Goal: Book appointment/travel/reservation

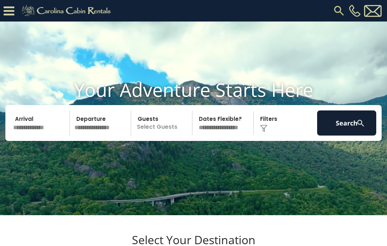
click at [34, 132] on input "text" at bounding box center [40, 122] width 59 height 25
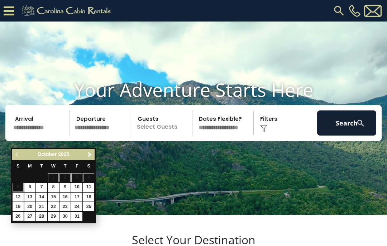
click at [19, 215] on link "26" at bounding box center [18, 216] width 11 height 9
type input "********"
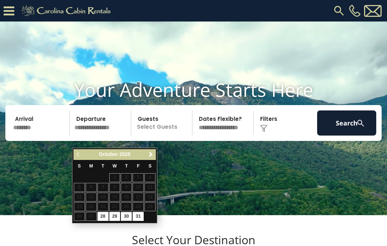
click at [128, 214] on link "30" at bounding box center [126, 216] width 11 height 9
type input "********"
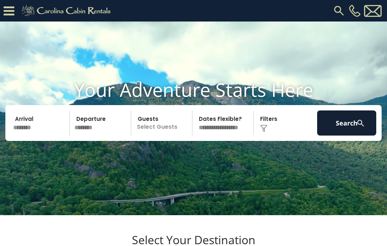
click at [172, 135] on p "Select Guests" at bounding box center [162, 122] width 59 height 25
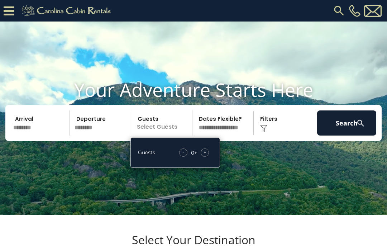
click at [207, 157] on div "+" at bounding box center [205, 152] width 8 height 8
click at [206, 157] on div "+" at bounding box center [205, 152] width 8 height 8
click at [207, 157] on div "+" at bounding box center [205, 152] width 8 height 8
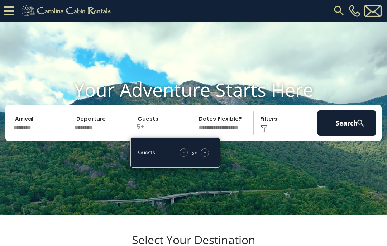
click at [206, 156] on span "+" at bounding box center [205, 152] width 3 height 7
click at [239, 135] on select "**********" at bounding box center [224, 122] width 59 height 25
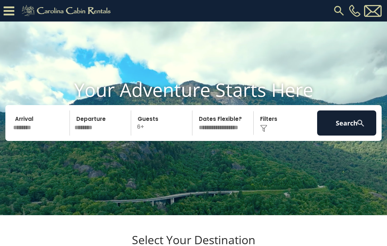
select select "*"
click at [265, 132] on img at bounding box center [263, 128] width 7 height 7
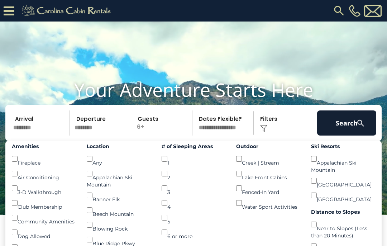
click at [352, 134] on button "Search" at bounding box center [346, 122] width 59 height 25
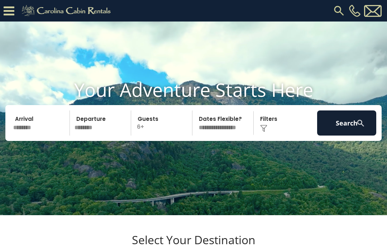
click at [34, 130] on input "********" at bounding box center [40, 122] width 59 height 25
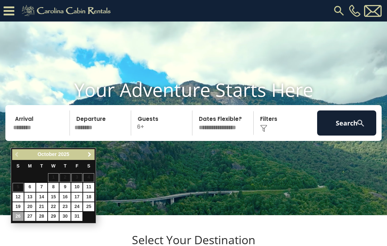
click at [92, 154] on link "Next" at bounding box center [89, 154] width 9 height 9
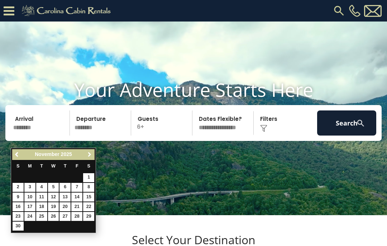
click at [94, 156] on link "Next" at bounding box center [89, 154] width 9 height 9
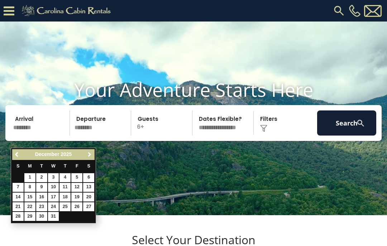
click at [94, 152] on link "Next" at bounding box center [89, 154] width 9 height 9
click at [94, 155] on link "Next" at bounding box center [89, 154] width 9 height 9
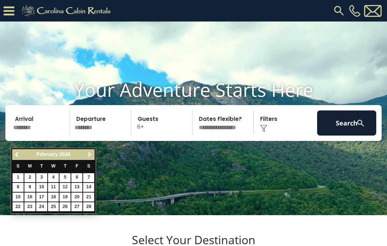
click at [93, 151] on link "Next" at bounding box center [89, 154] width 9 height 9
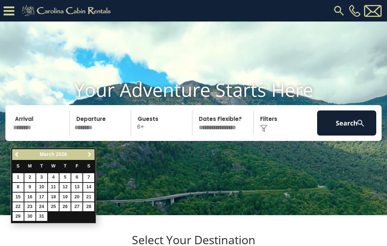
click at [94, 153] on link "Next" at bounding box center [89, 154] width 9 height 9
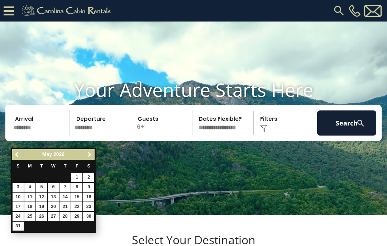
click at [92, 157] on span "Next" at bounding box center [90, 155] width 6 height 6
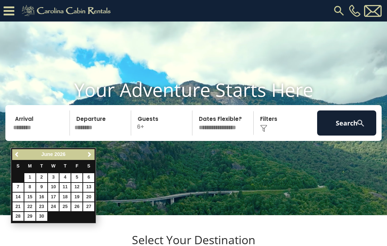
click at [21, 214] on link "28" at bounding box center [18, 216] width 11 height 9
type input "*******"
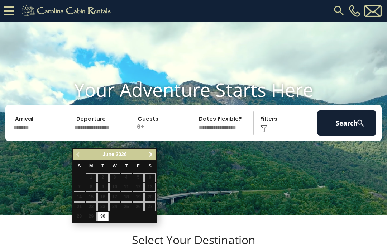
click at [153, 154] on span "Next" at bounding box center [151, 155] width 6 height 6
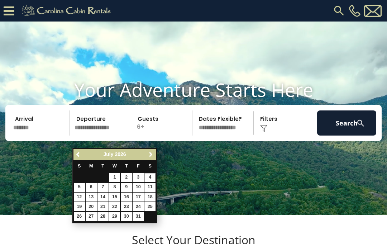
click at [153, 179] on link "4" at bounding box center [149, 177] width 11 height 9
type input "******"
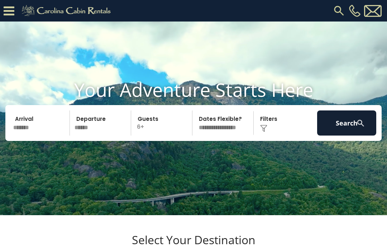
click at [350, 135] on button "Search" at bounding box center [346, 122] width 59 height 25
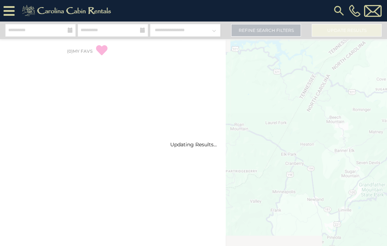
select select "*"
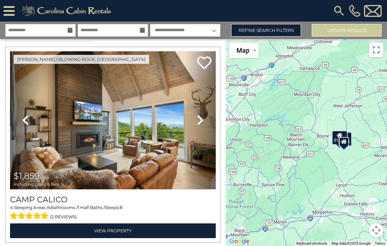
scroll to position [15, 0]
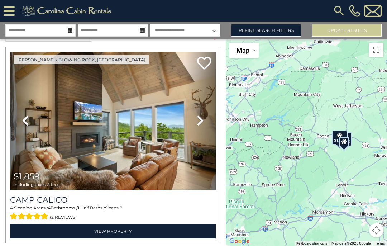
click at [190, 165] on link "Next" at bounding box center [200, 121] width 31 height 138
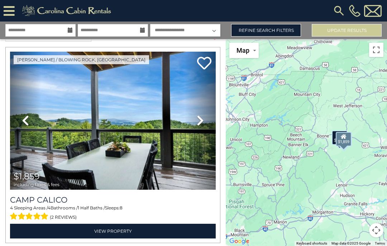
click at [204, 121] on icon at bounding box center [200, 120] width 7 height 11
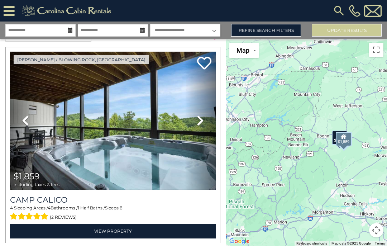
click at [203, 125] on icon at bounding box center [200, 120] width 7 height 11
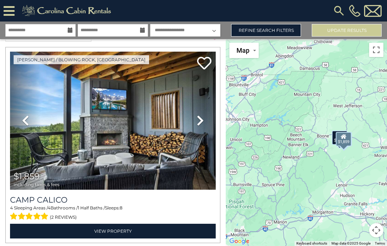
click at [202, 125] on icon at bounding box center [200, 120] width 7 height 11
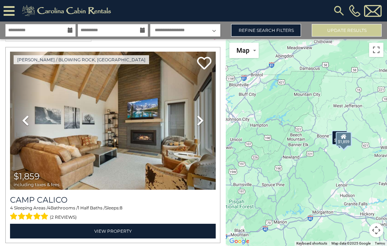
click at [202, 129] on link "Next" at bounding box center [200, 121] width 31 height 138
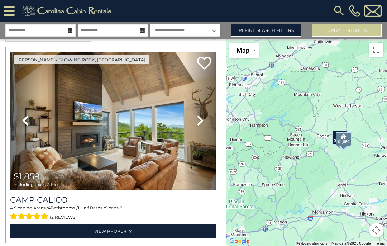
click at [204, 127] on link "Next" at bounding box center [200, 121] width 31 height 138
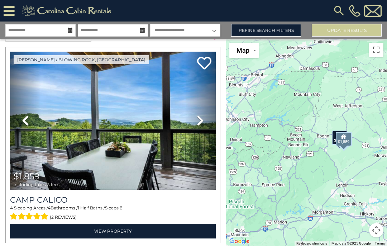
click at [202, 123] on icon at bounding box center [200, 120] width 7 height 11
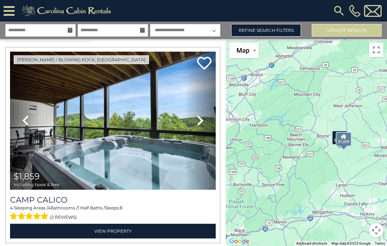
click at [199, 121] on icon at bounding box center [200, 120] width 7 height 11
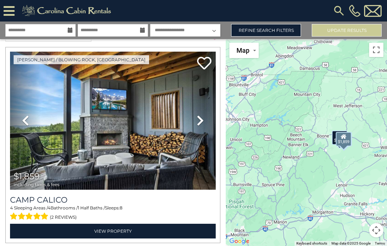
click at [205, 124] on link "Next" at bounding box center [200, 121] width 31 height 138
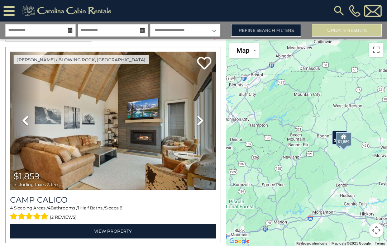
click at [203, 128] on link "Next" at bounding box center [200, 121] width 31 height 138
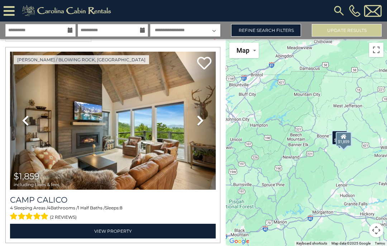
click at [199, 124] on icon at bounding box center [200, 120] width 7 height 11
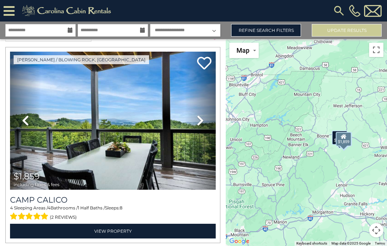
click at [201, 127] on link "Next" at bounding box center [200, 121] width 31 height 138
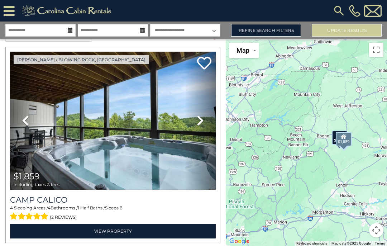
click at [201, 123] on icon at bounding box center [200, 120] width 7 height 11
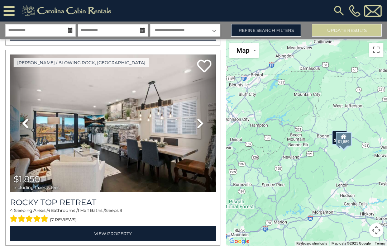
scroll to position [616, 0]
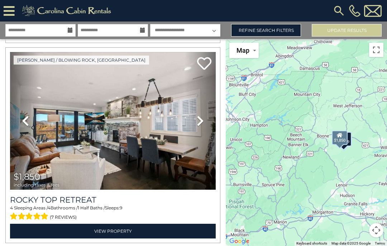
click at [201, 121] on icon at bounding box center [200, 120] width 7 height 11
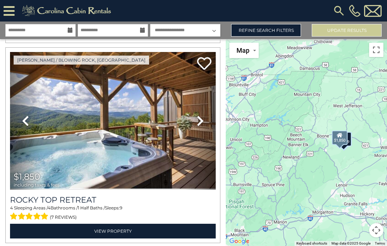
click at [200, 122] on icon at bounding box center [200, 120] width 7 height 11
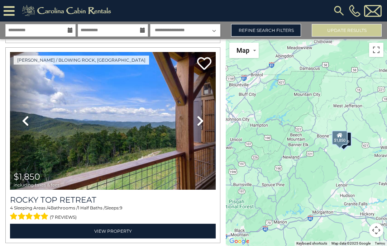
click at [205, 126] on link "Next" at bounding box center [200, 121] width 31 height 138
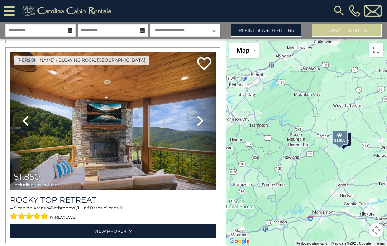
click at [202, 122] on icon at bounding box center [200, 120] width 7 height 11
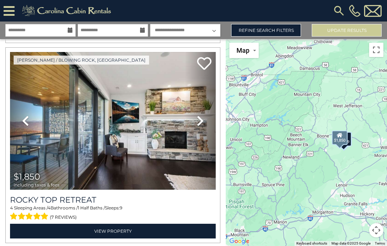
click at [206, 123] on link "Next" at bounding box center [200, 121] width 31 height 138
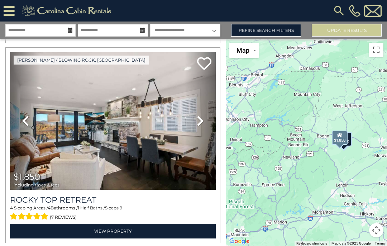
click at [206, 127] on link "Next" at bounding box center [200, 121] width 31 height 138
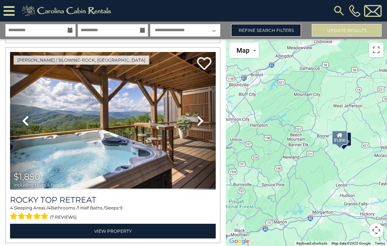
click at [205, 126] on link "Next" at bounding box center [200, 121] width 31 height 138
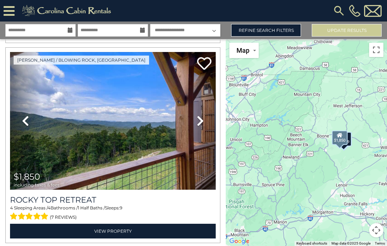
click at [204, 128] on link "Next" at bounding box center [200, 121] width 31 height 138
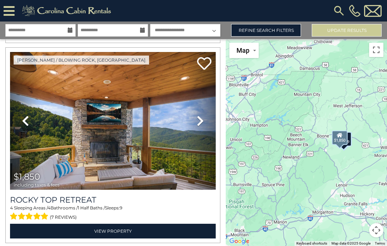
click at [205, 125] on link "Next" at bounding box center [200, 121] width 31 height 138
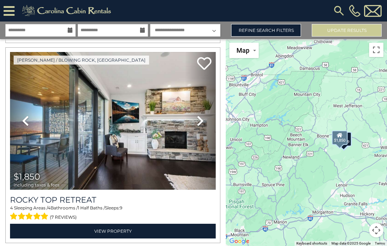
click at [205, 127] on link "Next" at bounding box center [200, 121] width 31 height 138
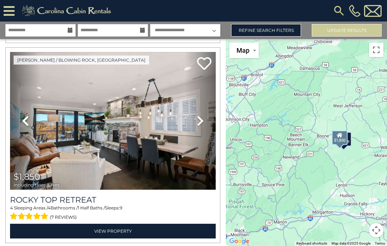
click at [202, 129] on link "Next" at bounding box center [200, 121] width 31 height 138
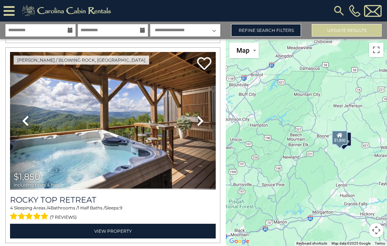
click at [203, 126] on icon at bounding box center [200, 120] width 7 height 11
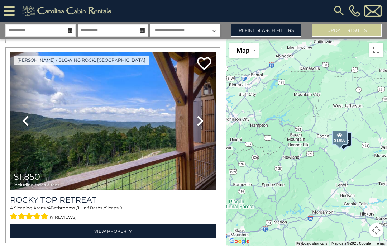
click at [27, 125] on icon at bounding box center [25, 120] width 7 height 11
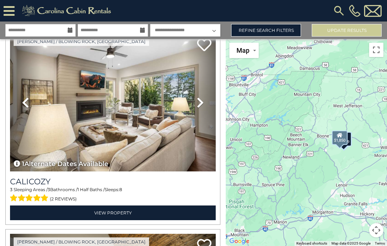
scroll to position [835, 0]
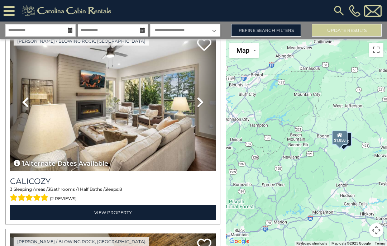
click at [194, 116] on link "Next" at bounding box center [200, 102] width 31 height 138
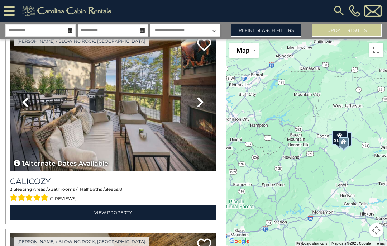
click at [202, 105] on icon at bounding box center [200, 101] width 7 height 11
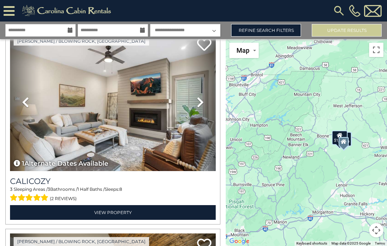
click at [204, 110] on link "Next" at bounding box center [200, 102] width 31 height 138
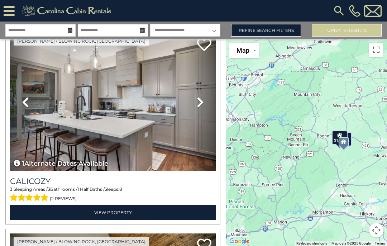
click at [204, 109] on link "Next" at bounding box center [200, 102] width 31 height 138
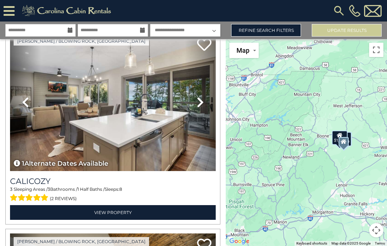
click at [204, 110] on link "Next" at bounding box center [200, 102] width 31 height 138
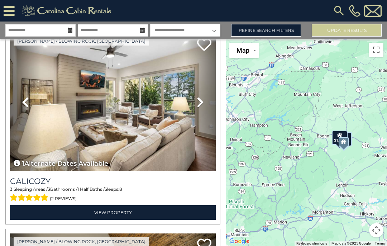
click at [204, 111] on link "Next" at bounding box center [200, 102] width 31 height 138
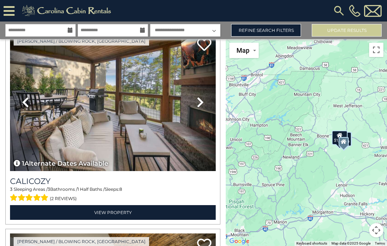
click at [206, 110] on link "Next" at bounding box center [200, 102] width 31 height 138
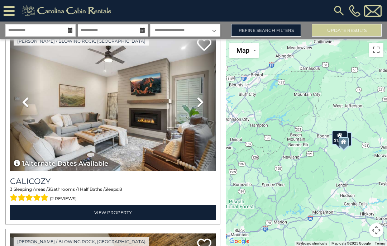
click at [206, 115] on link "Next" at bounding box center [200, 102] width 31 height 138
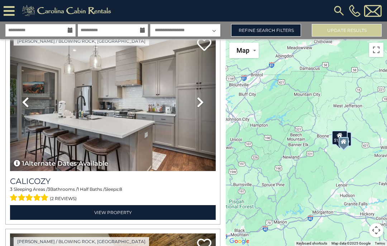
click at [206, 110] on link "Next" at bounding box center [200, 102] width 31 height 138
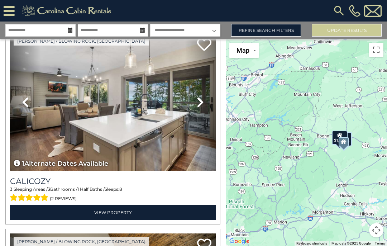
click at [203, 105] on icon at bounding box center [200, 101] width 7 height 11
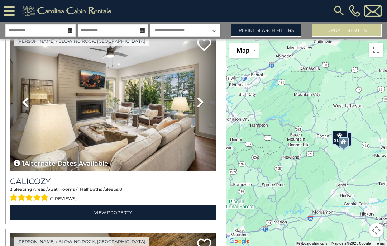
click at [215, 95] on link "Next" at bounding box center [200, 102] width 31 height 138
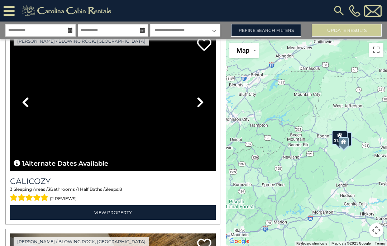
click at [196, 105] on link "Next" at bounding box center [200, 102] width 31 height 138
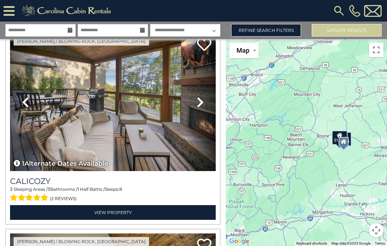
click at [201, 102] on icon at bounding box center [200, 101] width 7 height 11
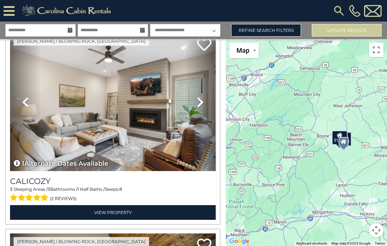
click at [202, 108] on icon at bounding box center [200, 101] width 7 height 11
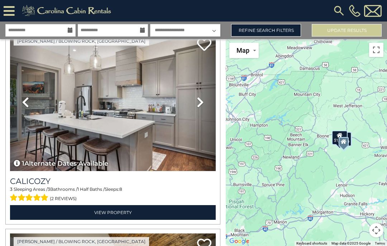
click at [200, 105] on icon at bounding box center [200, 101] width 7 height 11
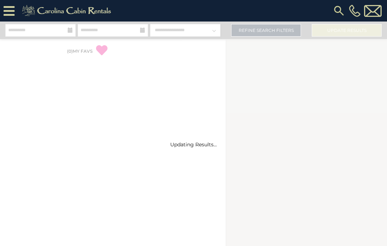
select select "*"
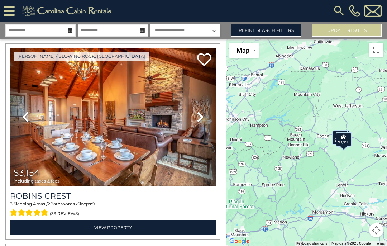
scroll to position [228, 0]
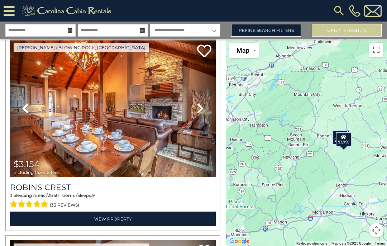
click at [123, 218] on link "View Property" at bounding box center [113, 218] width 206 height 15
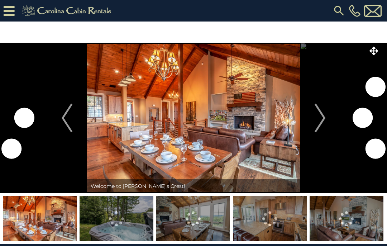
click at [322, 119] on img "Next" at bounding box center [320, 118] width 11 height 29
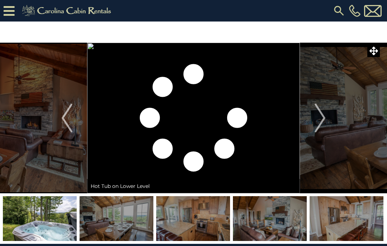
click at [319, 120] on img "Next" at bounding box center [320, 118] width 11 height 29
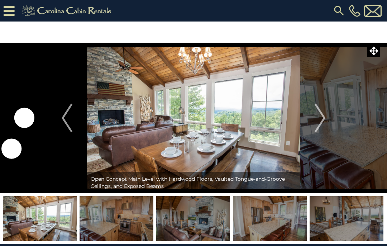
click at [322, 122] on img "Next" at bounding box center [320, 118] width 11 height 29
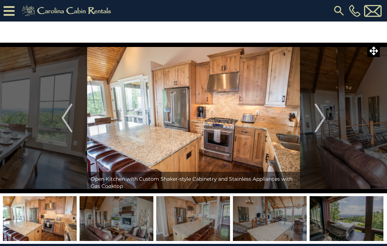
click at [320, 121] on img "Next" at bounding box center [320, 118] width 11 height 29
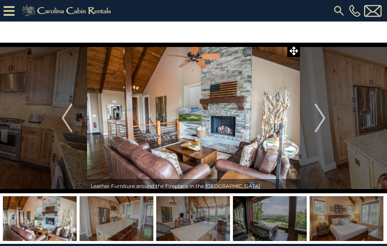
click at [321, 121] on img "Next" at bounding box center [320, 118] width 11 height 29
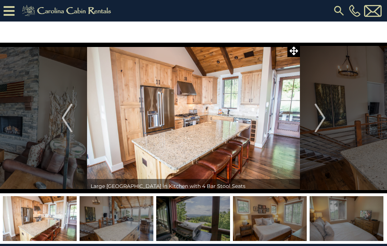
click at [321, 119] on img "Next" at bounding box center [320, 118] width 11 height 29
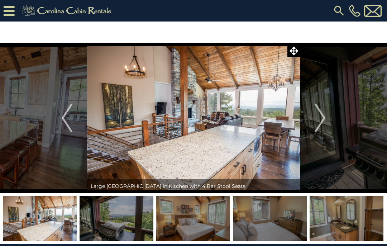
click at [320, 118] on img "Next" at bounding box center [320, 118] width 11 height 29
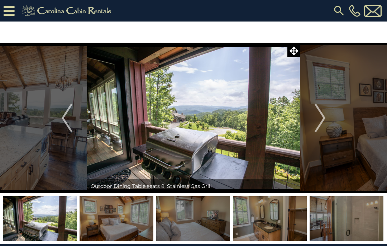
click at [313, 117] on button "Next" at bounding box center [320, 118] width 40 height 150
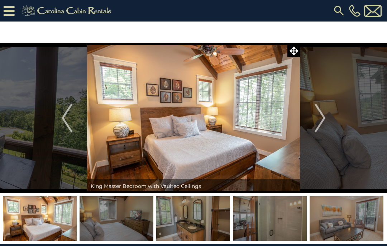
click at [314, 121] on button "Next" at bounding box center [320, 118] width 40 height 150
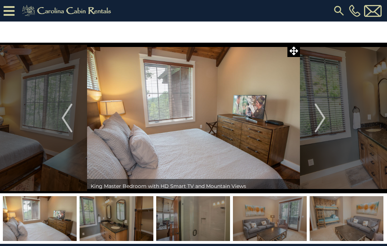
click at [315, 120] on img "Next" at bounding box center [320, 118] width 11 height 29
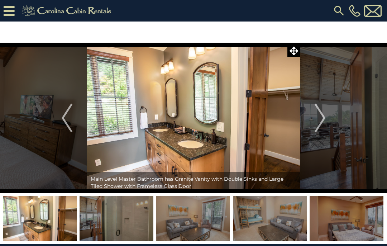
click at [318, 121] on img "Next" at bounding box center [320, 118] width 11 height 29
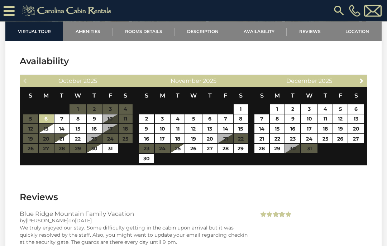
scroll to position [1793, 0]
click at [364, 78] on span "Next" at bounding box center [362, 81] width 6 height 6
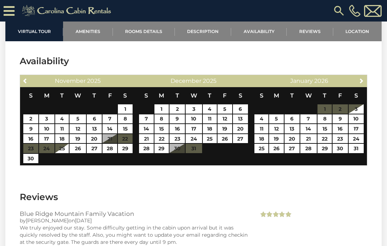
click at [363, 78] on span "Next" at bounding box center [362, 81] width 6 height 6
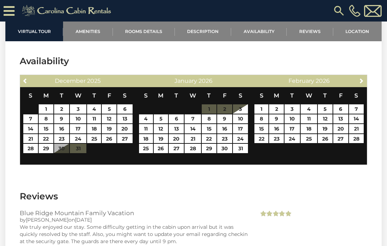
click at [359, 76] on link "Next" at bounding box center [361, 80] width 9 height 9
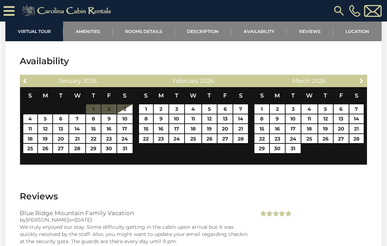
click at [357, 76] on link "Next" at bounding box center [361, 80] width 9 height 9
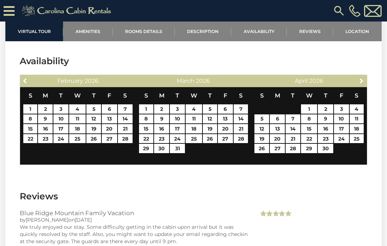
click at [362, 78] on span "Next" at bounding box center [362, 81] width 6 height 6
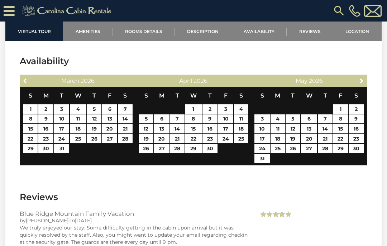
click at [360, 76] on link "Next" at bounding box center [361, 80] width 9 height 9
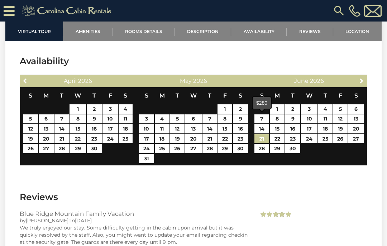
click at [263, 134] on link "21" at bounding box center [261, 138] width 15 height 9
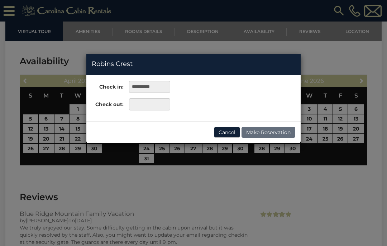
click at [349, 180] on div "**********" at bounding box center [193, 123] width 387 height 246
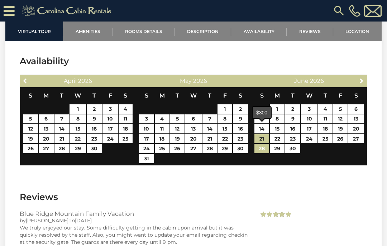
click at [259, 144] on link "28" at bounding box center [261, 148] width 15 height 9
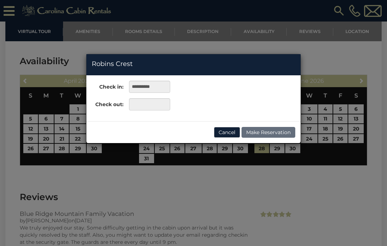
click at [343, 172] on div "**********" at bounding box center [193, 123] width 387 height 246
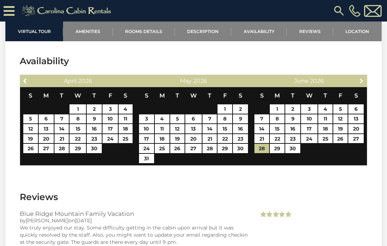
click at [360, 78] on span "Next" at bounding box center [362, 81] width 6 height 6
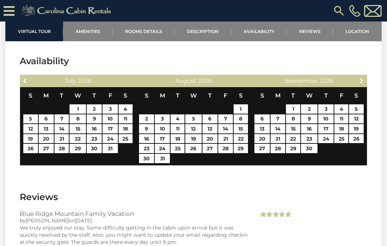
click at [361, 78] on span "Next" at bounding box center [362, 81] width 6 height 6
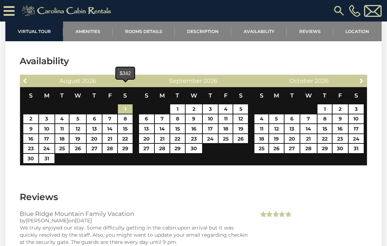
click at [127, 104] on link "1" at bounding box center [125, 108] width 15 height 9
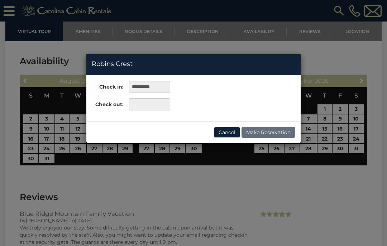
click at [352, 185] on div "**********" at bounding box center [193, 123] width 387 height 246
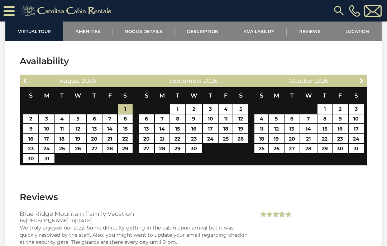
click at [27, 78] on span "Previous" at bounding box center [26, 81] width 6 height 6
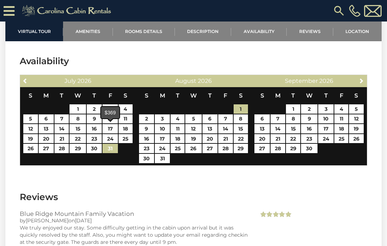
click at [111, 144] on link "31" at bounding box center [109, 148] width 15 height 9
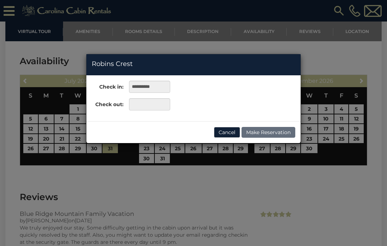
click at [322, 169] on div "**********" at bounding box center [193, 123] width 387 height 246
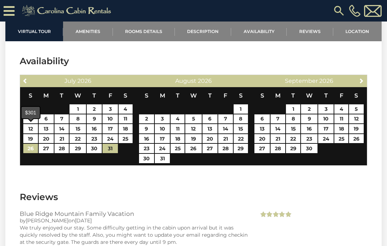
click at [29, 144] on link "26" at bounding box center [30, 148] width 15 height 9
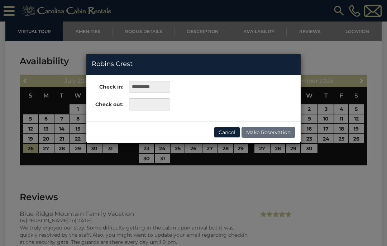
click at [330, 180] on div "**********" at bounding box center [193, 123] width 387 height 246
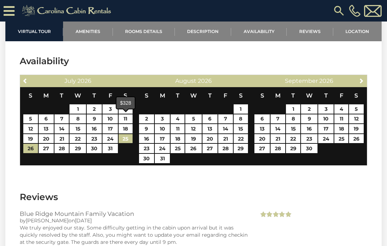
click at [127, 134] on link "25" at bounding box center [126, 138] width 14 height 9
type input "**********"
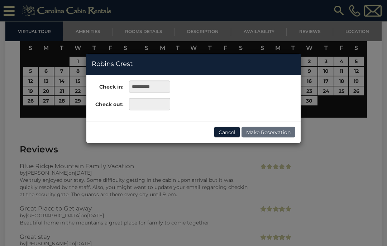
scroll to position [1841, 0]
